Goal: Communication & Community: Answer question/provide support

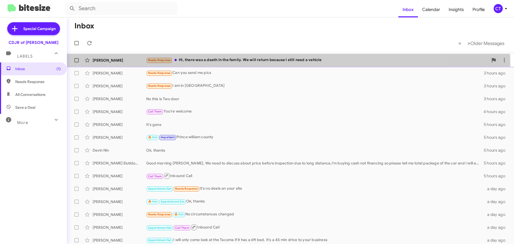
click at [275, 63] on div "Kirsten Bridgeford Needs Response Hi, there was a death in the family. We will …" at bounding box center [290, 60] width 439 height 11
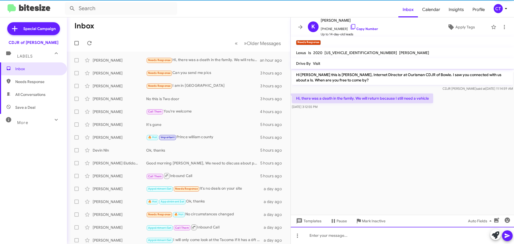
click at [333, 238] on div at bounding box center [402, 235] width 223 height 17
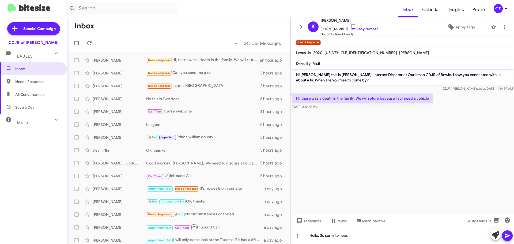
click at [505, 240] on span at bounding box center [507, 235] width 6 height 11
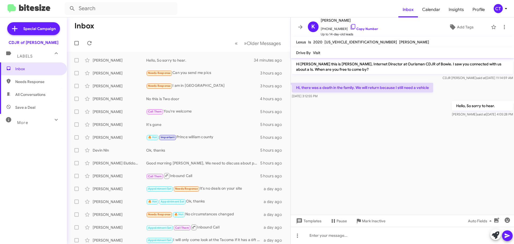
click at [506, 7] on icon at bounding box center [506, 8] width 6 height 6
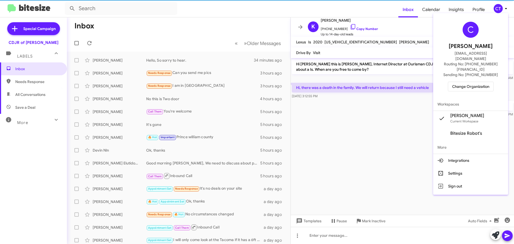
click at [473, 82] on span "Change Organization" at bounding box center [470, 86] width 37 height 9
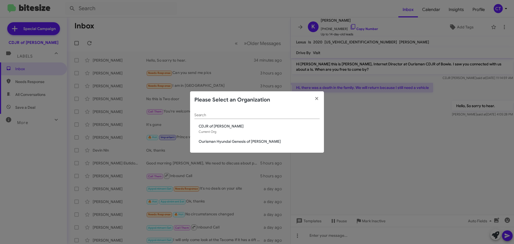
click at [221, 143] on span "Ourisman Hyundai Genesis of [PERSON_NAME]" at bounding box center [259, 141] width 121 height 5
